Goal: Find specific page/section

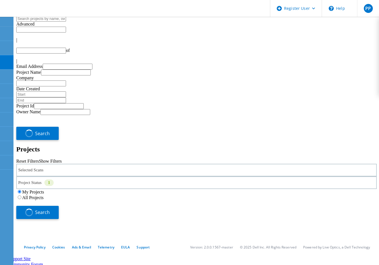
type input "1"
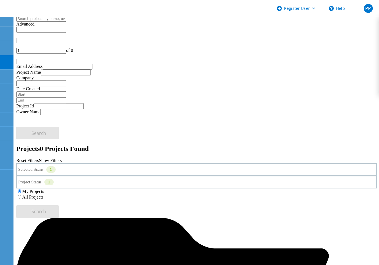
click at [106, 163] on div "Selected Scans 1" at bounding box center [196, 169] width 360 height 13
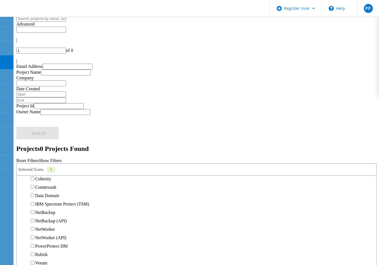
scroll to position [253, 0]
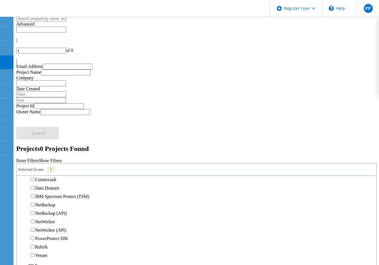
click at [43, 123] on label "Pure" at bounding box center [39, 125] width 8 height 5
click at [34, 124] on input "Pure" at bounding box center [33, 126] width 4 height 4
click at [44, 115] on label "3PAR" at bounding box center [40, 117] width 11 height 5
click at [34, 115] on input "3PAR" at bounding box center [33, 117] width 4 height 4
click at [44, 195] on label "All Projects" at bounding box center [32, 197] width 21 height 5
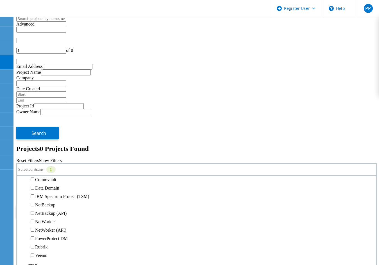
click at [21, 195] on input "All Projects" at bounding box center [20, 197] width 4 height 4
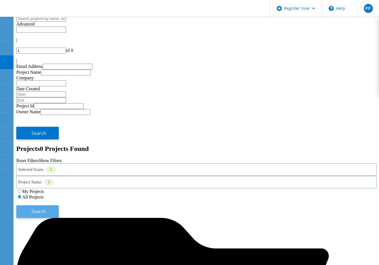
click at [46, 209] on span "Search" at bounding box center [38, 212] width 15 height 6
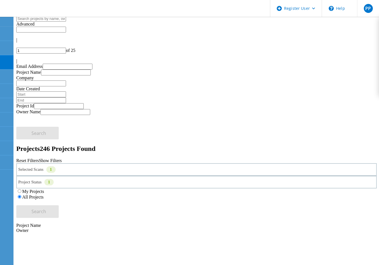
drag, startPoint x: 327, startPoint y: 29, endPoint x: 321, endPoint y: 29, distance: 5.6
click at [66, 48] on input "1" at bounding box center [41, 51] width 50 height 6
type input "9"
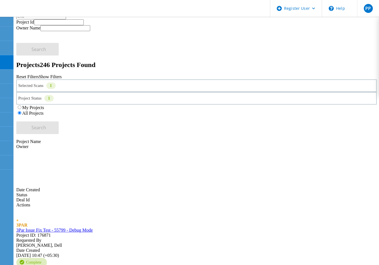
scroll to position [84, 0]
drag, startPoint x: 329, startPoint y: 27, endPoint x: 321, endPoint y: 27, distance: 7.6
type input "22"
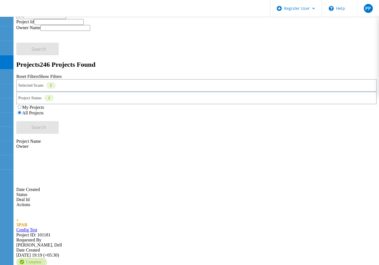
drag, startPoint x: 330, startPoint y: 27, endPoint x: 326, endPoint y: 28, distance: 3.9
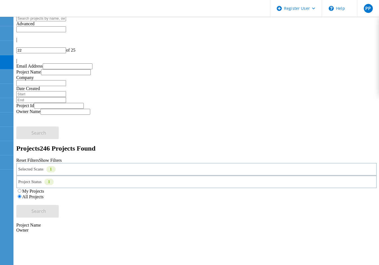
scroll to position [0, 0]
click at [177, 233] on div "Date Created" at bounding box center [196, 254] width 360 height 43
click at [178, 233] on div "Date Created" at bounding box center [196, 254] width 360 height 43
